Goal: Transaction & Acquisition: Purchase product/service

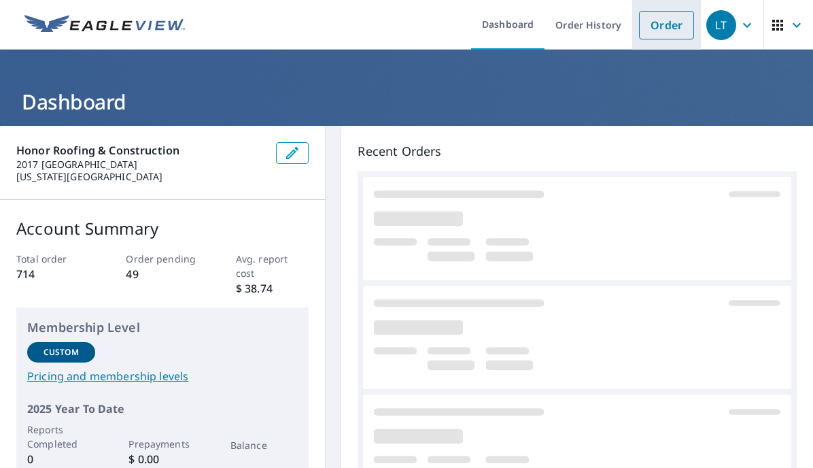
click at [667, 27] on link "Order" at bounding box center [666, 25] width 55 height 29
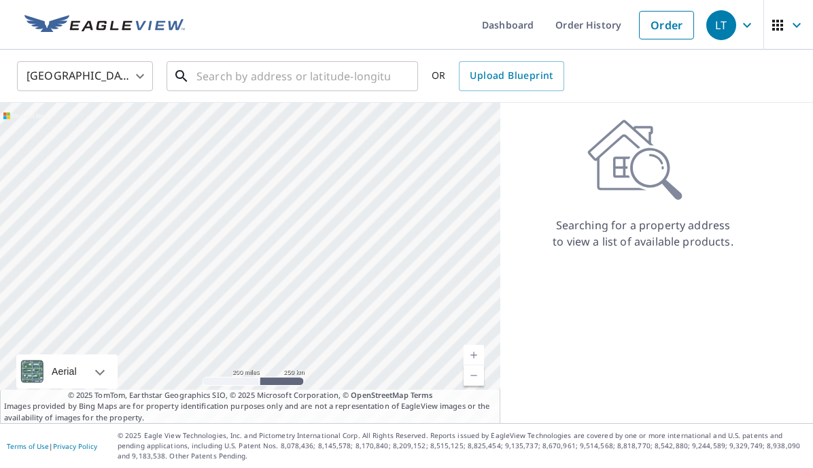
click at [314, 75] on input "text" at bounding box center [293, 76] width 194 height 38
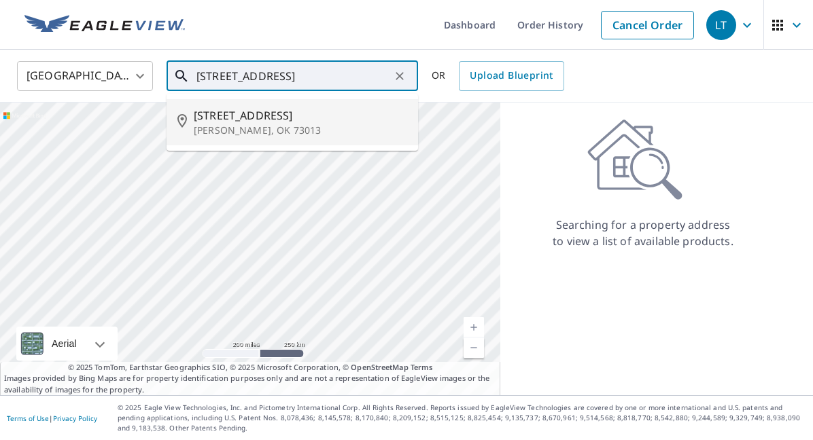
click at [302, 131] on p "[PERSON_NAME], OK 73013" at bounding box center [300, 131] width 213 height 14
type input "[STREET_ADDRESS]"
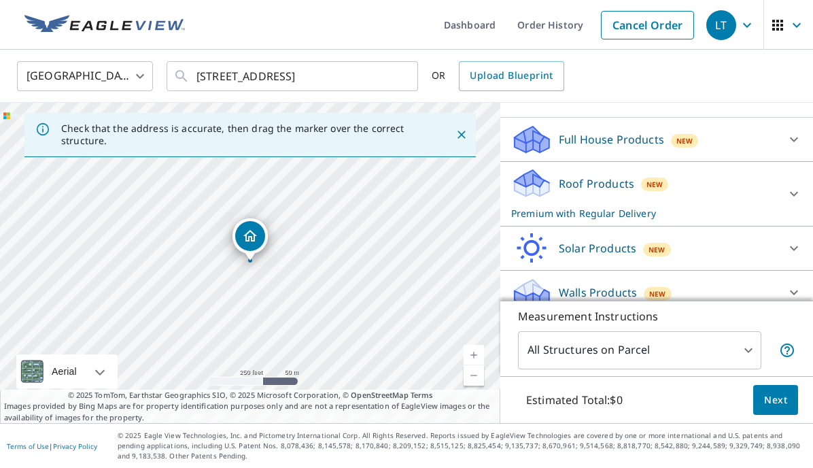
scroll to position [125, 0]
click at [792, 203] on icon at bounding box center [794, 194] width 16 height 16
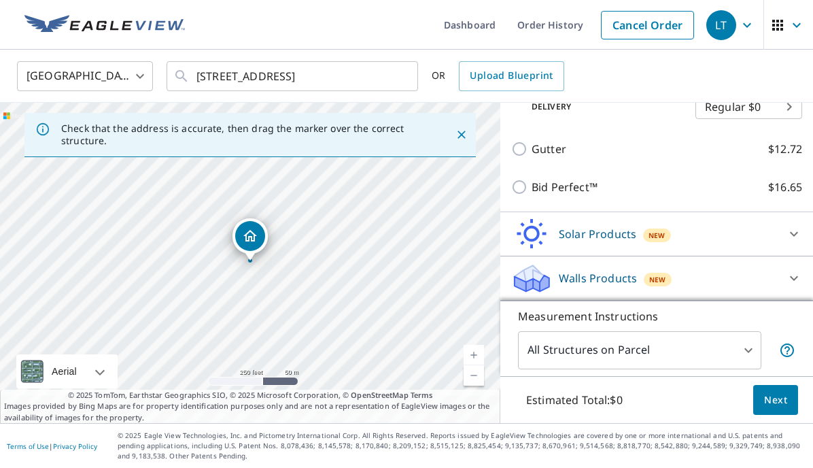
scroll to position [300, 0]
click at [779, 400] on span "Next" at bounding box center [775, 399] width 23 height 17
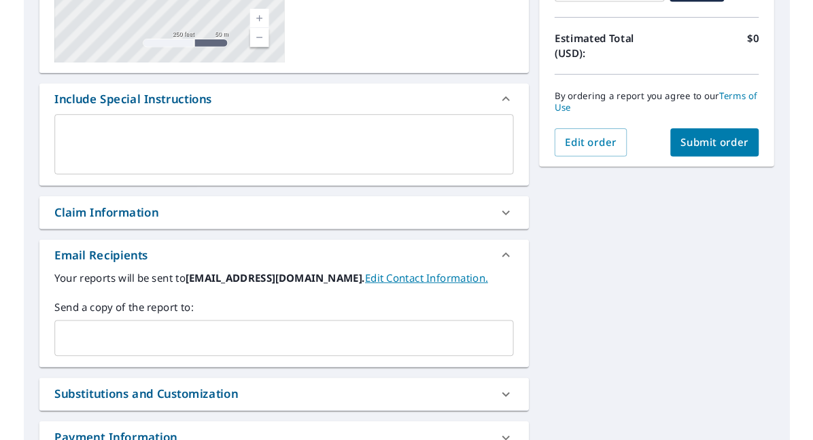
scroll to position [287, 0]
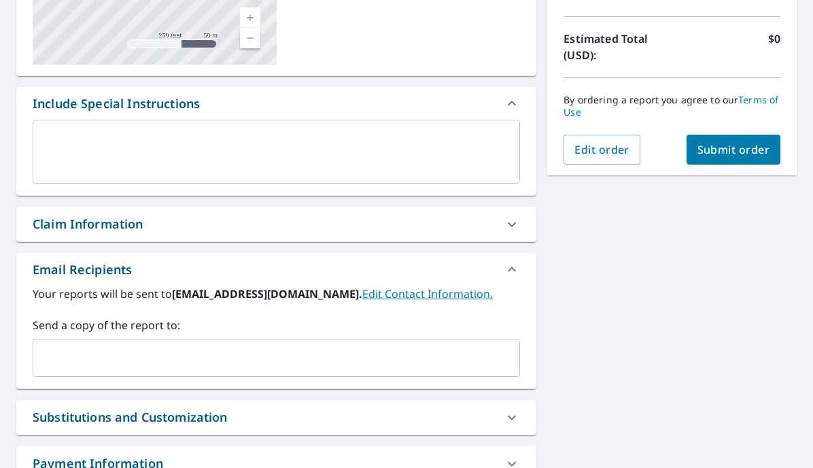
click at [179, 357] on input "text" at bounding box center [266, 358] width 455 height 26
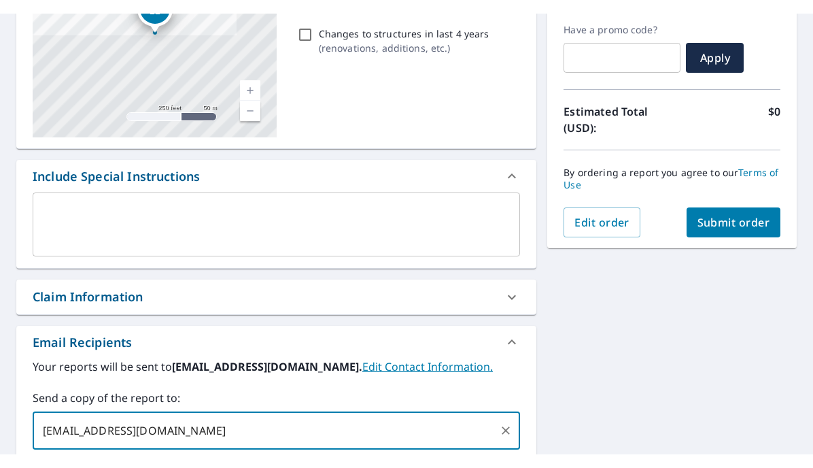
scroll to position [224, 0]
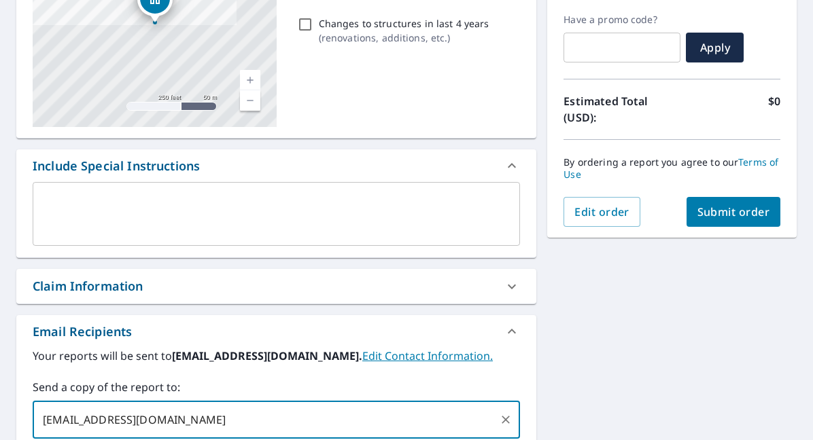
type input "[EMAIL_ADDRESS][DOMAIN_NAME]"
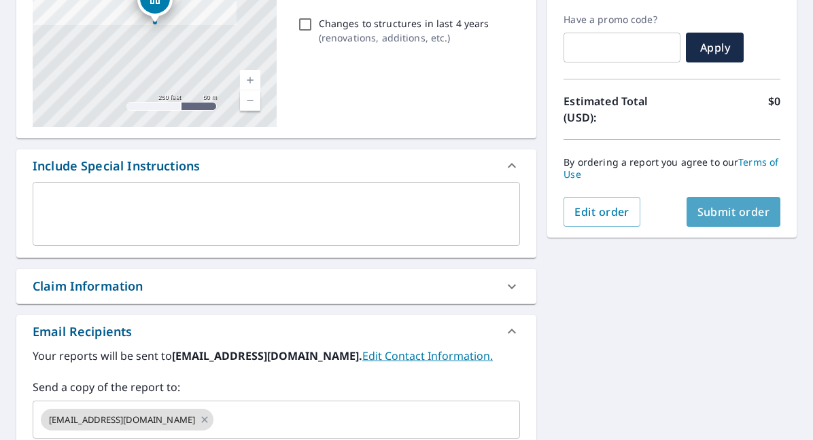
click at [736, 211] on span "Submit order" at bounding box center [733, 212] width 73 height 15
checkbox input "true"
